Goal: Information Seeking & Learning: Find specific fact

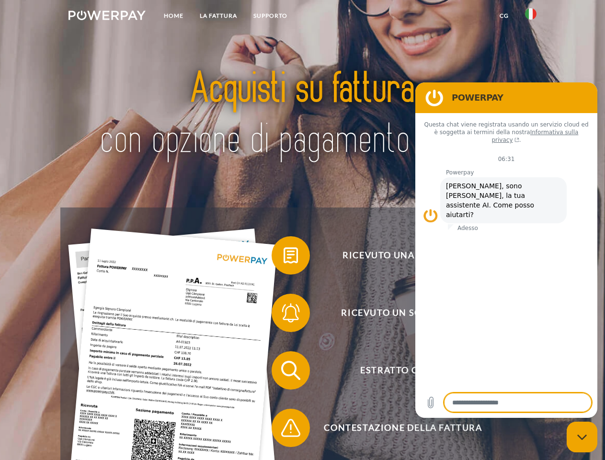
click at [107, 17] on img at bounding box center [107, 16] width 77 height 10
click at [531, 17] on img at bounding box center [530, 13] width 11 height 11
click at [504, 16] on link "CG" at bounding box center [503, 15] width 25 height 17
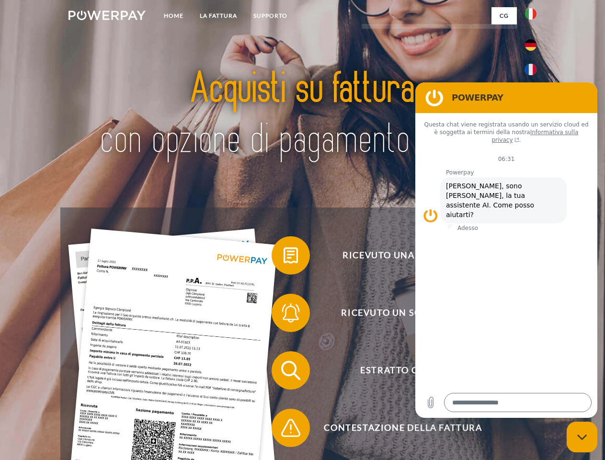
click at [284, 257] on span at bounding box center [276, 255] width 48 height 48
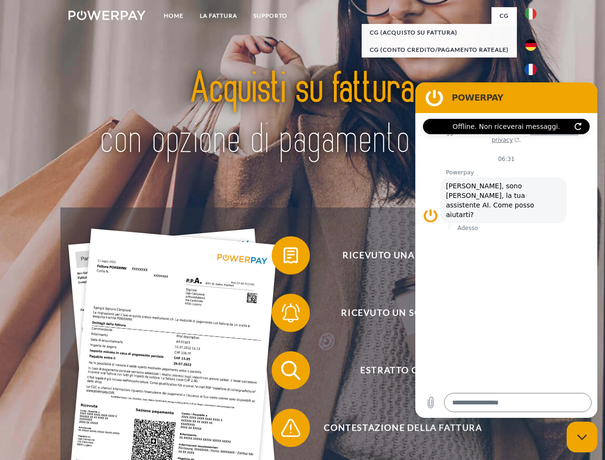
click at [284, 315] on div "Ricevuto una fattura? Ricevuto un sollecito? Estratto conto indietro" at bounding box center [302, 398] width 484 height 383
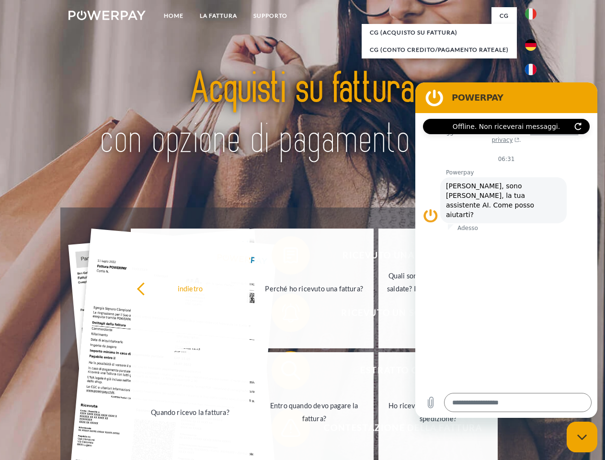
click at [284, 372] on link "Entro quando devo pagare la fattura?" at bounding box center [313, 412] width 119 height 120
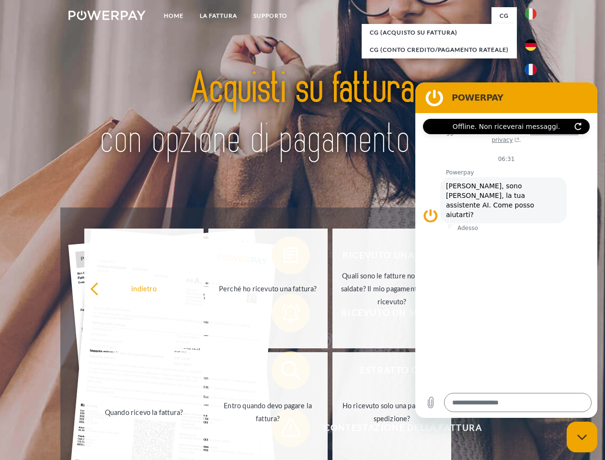
click at [284, 430] on span at bounding box center [276, 428] width 48 height 48
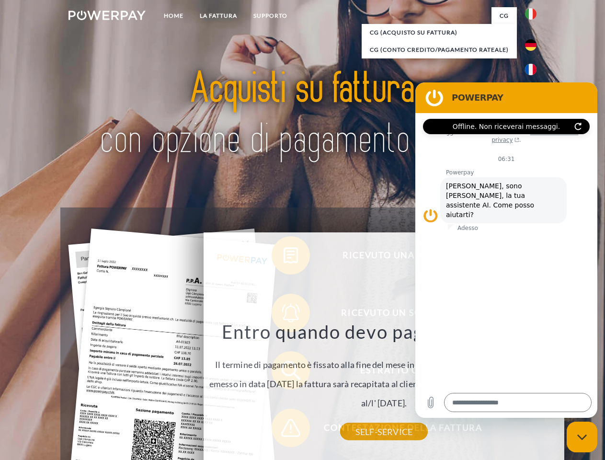
click at [582, 437] on icon "Chiudi la finestra di messaggistica" at bounding box center [582, 437] width 10 height 6
type textarea "*"
